Goal: Transaction & Acquisition: Purchase product/service

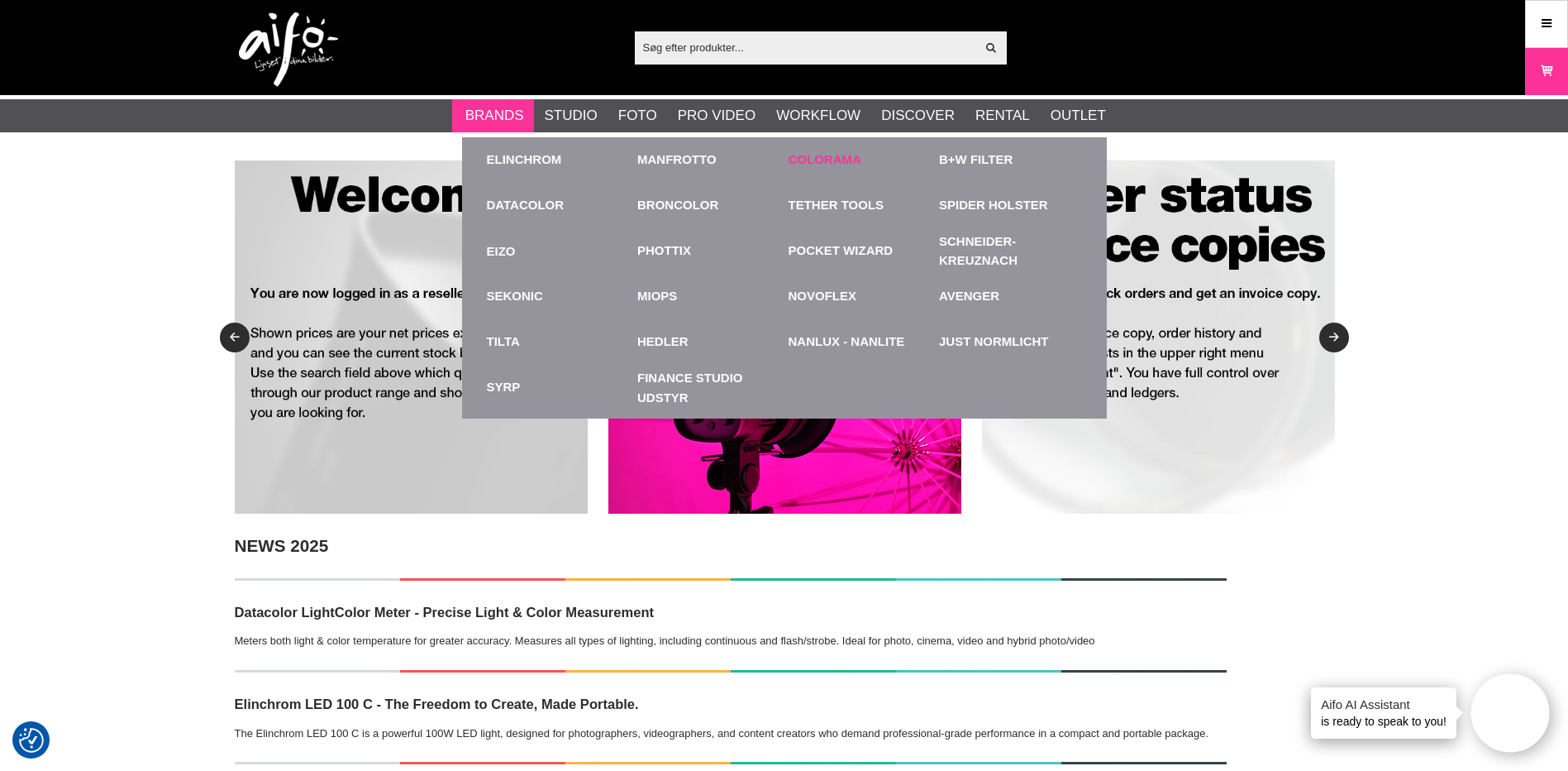
click at [802, 157] on link "Colorama" at bounding box center [825, 160] width 73 height 19
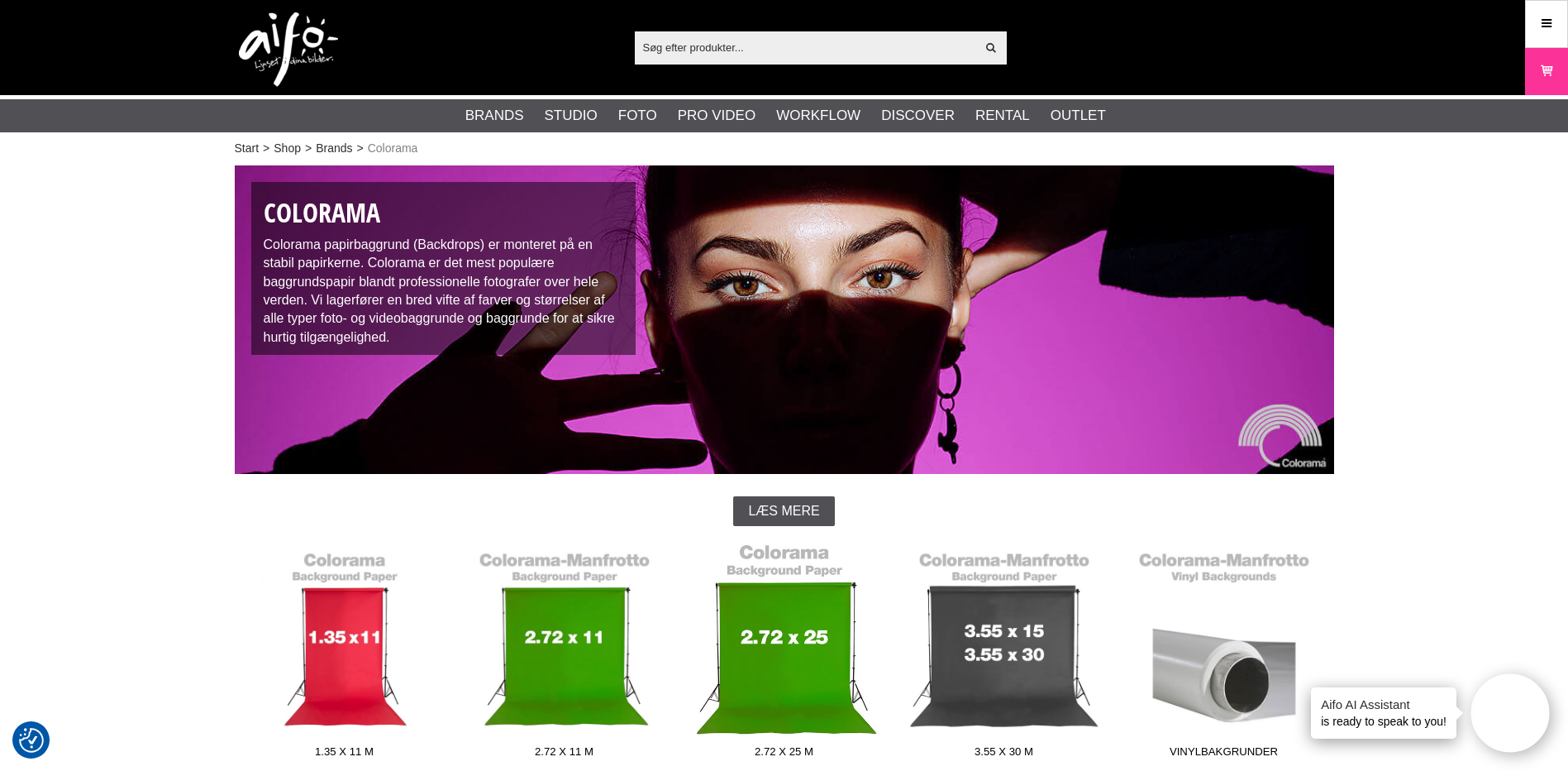
click at [802, 658] on link "2.72 x 25 m" at bounding box center [784, 654] width 220 height 223
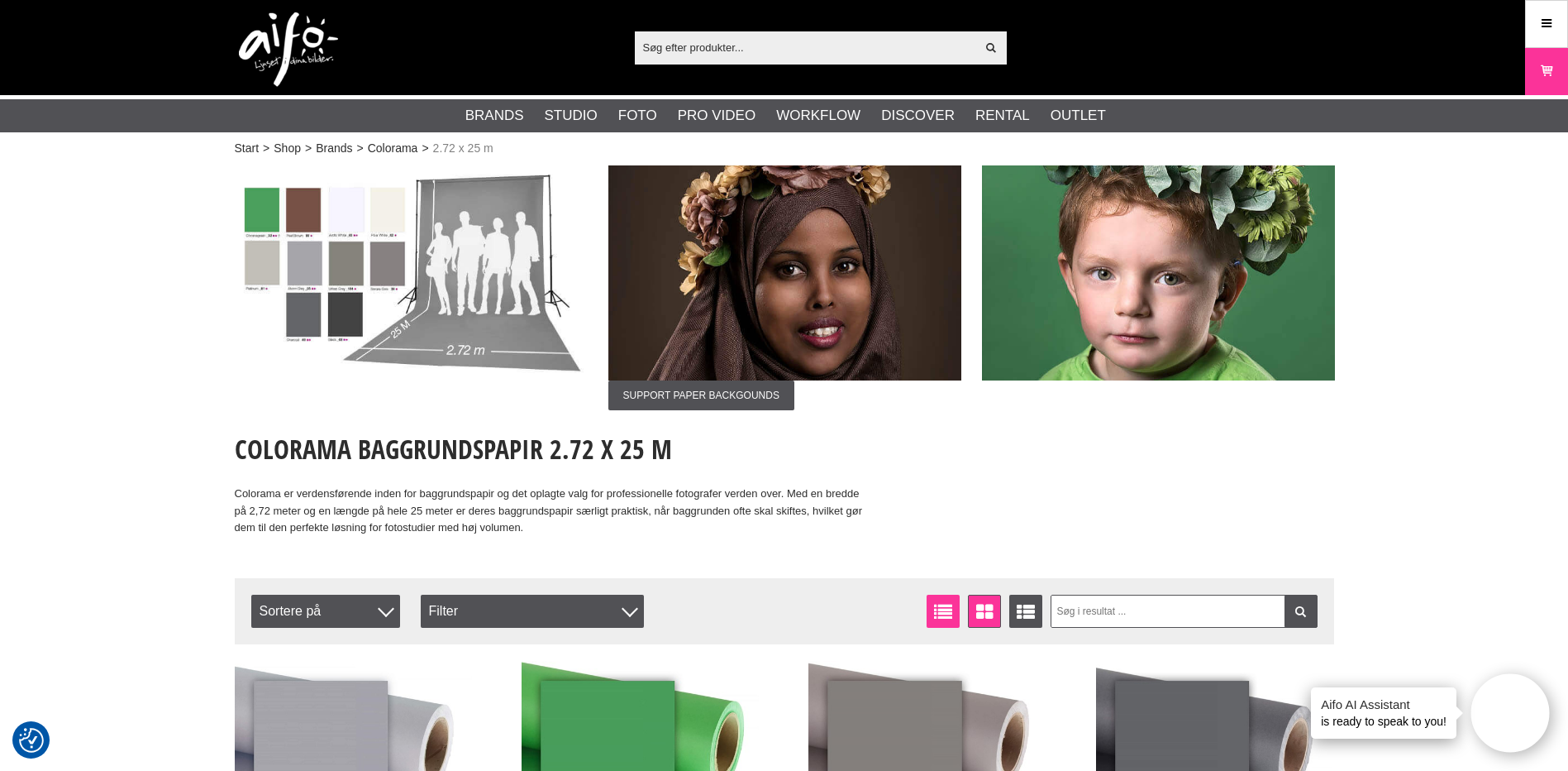
click at [936, 612] on icon at bounding box center [944, 611] width 26 height 18
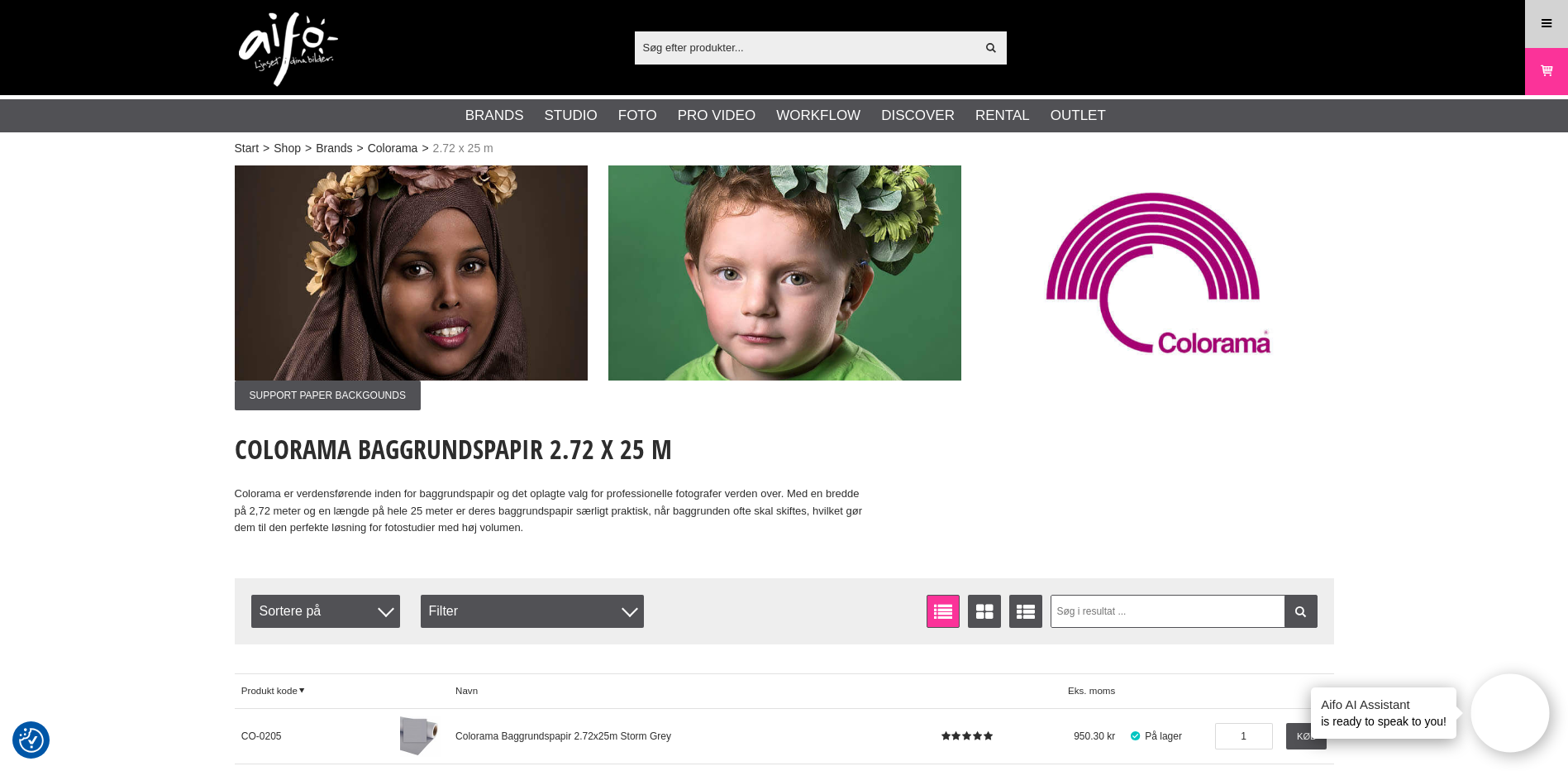
click at [1557, 27] on link "Meny" at bounding box center [1547, 24] width 42 height 39
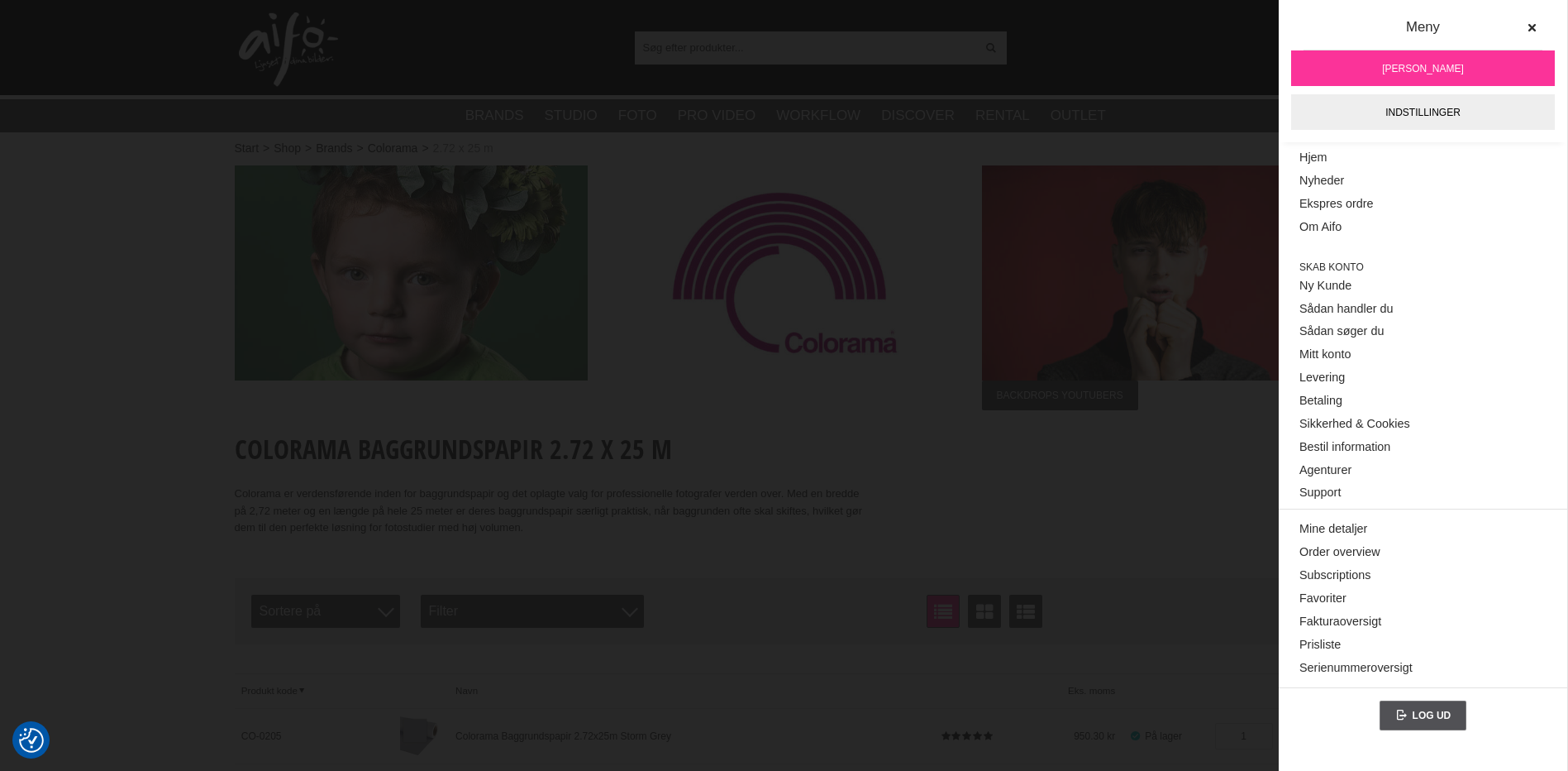
click at [1468, 63] on link "[PERSON_NAME]" at bounding box center [1423, 68] width 264 height 36
click at [1531, 31] on icon at bounding box center [1532, 28] width 12 height 12
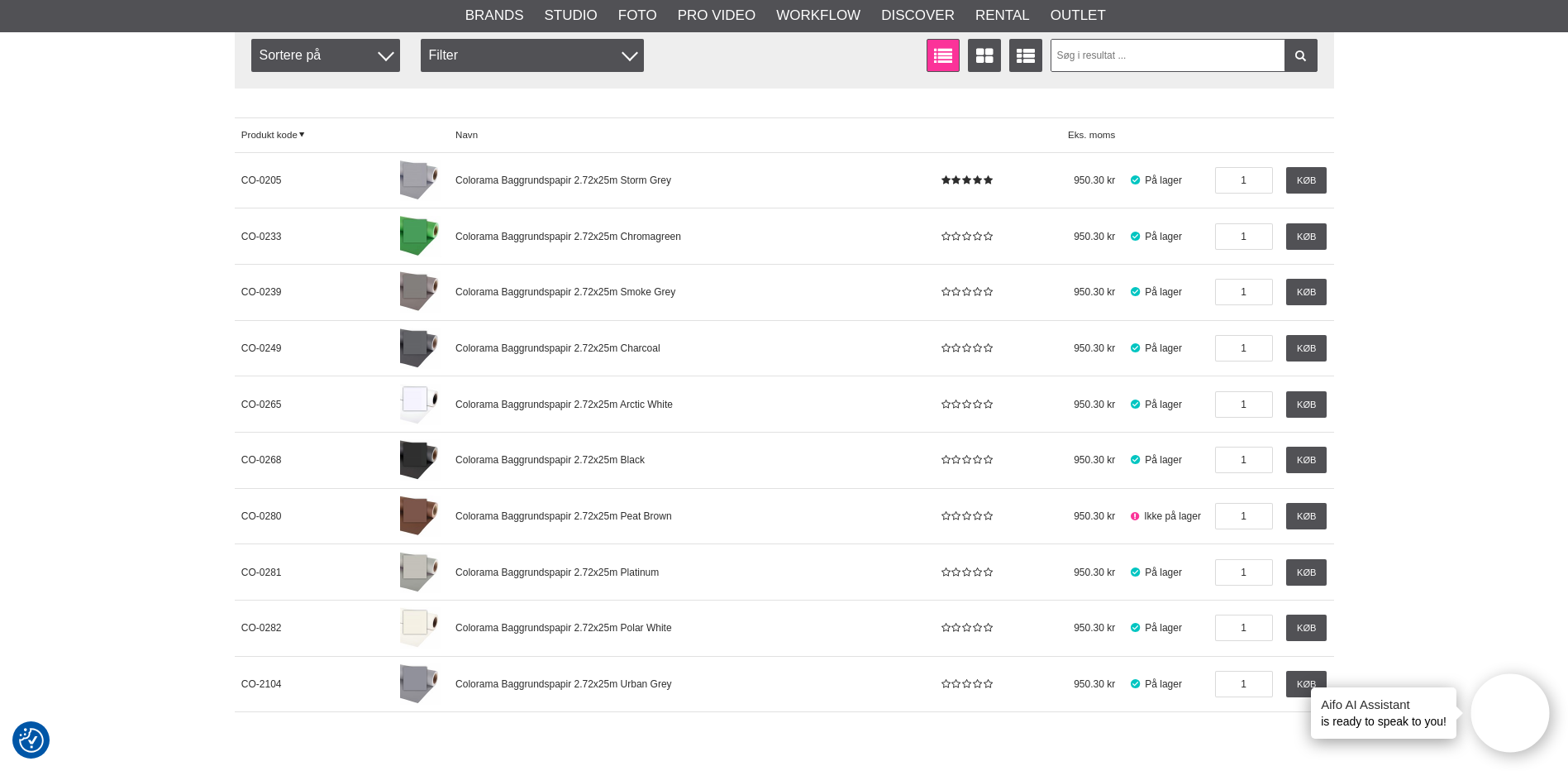
scroll to position [559, 0]
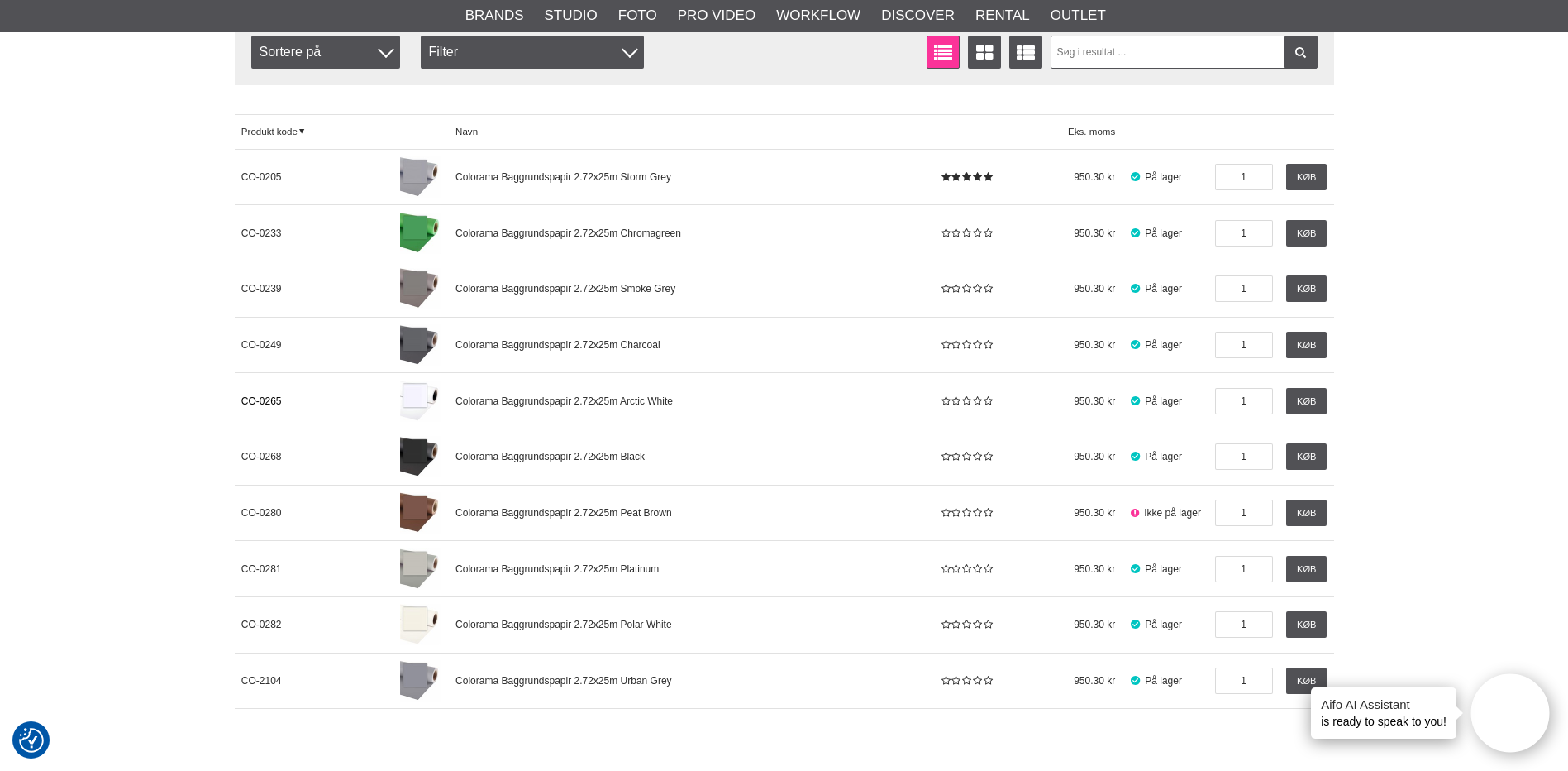
click at [267, 398] on span "CO-0265" at bounding box center [262, 401] width 41 height 12
